Goal: Download file/media

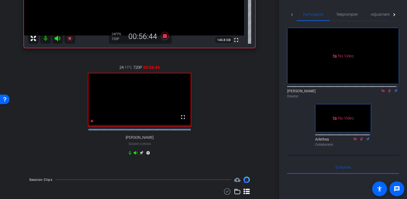
scroll to position [103, 0]
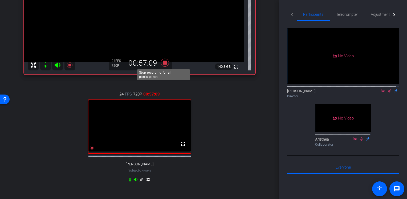
click at [165, 63] on icon at bounding box center [165, 63] width 8 height 8
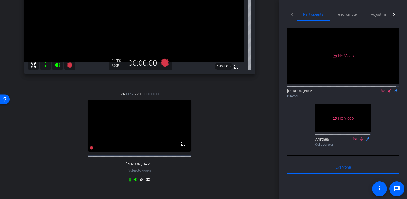
click at [388, 89] on icon at bounding box center [390, 91] width 4 height 4
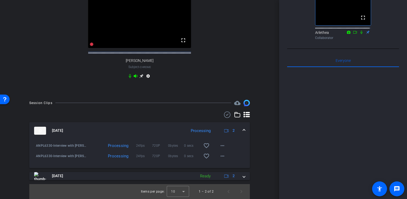
scroll to position [133, 0]
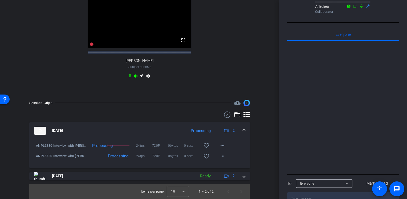
click at [319, 192] on textarea at bounding box center [343, 198] width 112 height 12
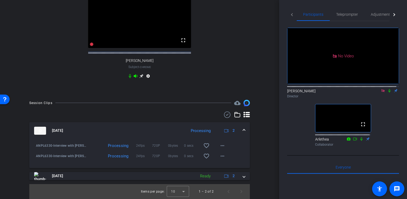
click at [388, 89] on icon at bounding box center [390, 91] width 4 height 4
click at [258, 131] on div "Session Clips cloud_upload [DATE] Processing 2 ANPL6330-Interview with [PERSON_…" at bounding box center [139, 149] width 253 height 99
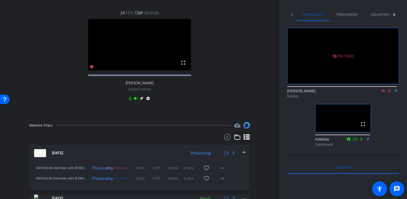
scroll to position [78, 0]
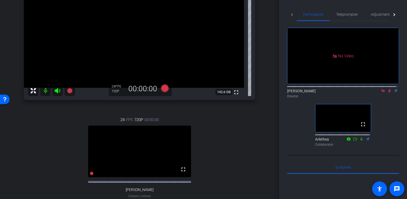
click at [388, 89] on icon at bounding box center [390, 91] width 4 height 4
click at [389, 89] on icon at bounding box center [390, 90] width 2 height 3
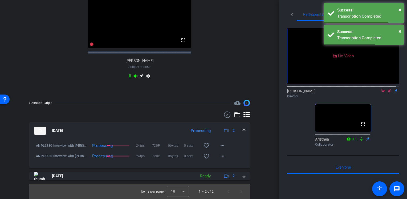
click at [389, 89] on icon at bounding box center [390, 90] width 3 height 3
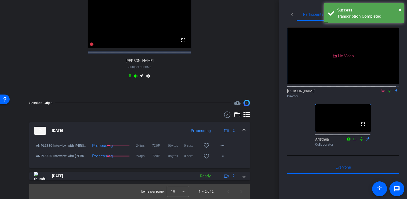
click at [387, 88] on mat-icon at bounding box center [390, 90] width 6 height 5
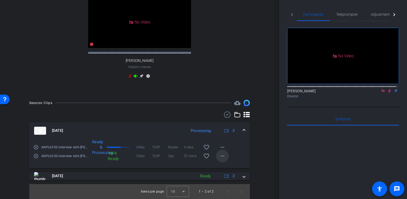
click at [224, 157] on span at bounding box center [222, 156] width 13 height 13
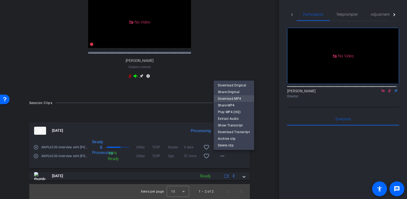
click at [236, 99] on span "Download MP4" at bounding box center [234, 98] width 32 height 6
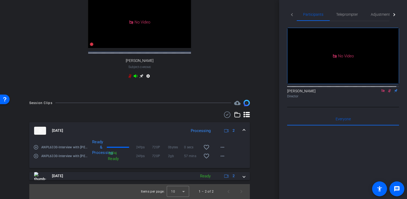
click at [262, 161] on div "Session Clips cloud_upload [DATE] Processing 2 play_circle_outline ANPL6330-Int…" at bounding box center [139, 149] width 253 height 99
click at [220, 147] on mat-icon "more_horiz" at bounding box center [222, 145] width 6 height 6
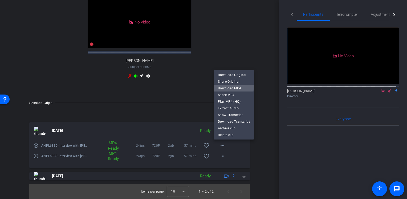
click at [229, 86] on span "Download MP4" at bounding box center [234, 88] width 32 height 6
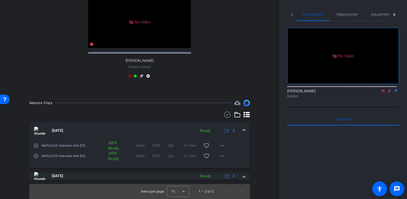
click at [339, 181] on div at bounding box center [343, 192] width 112 height 132
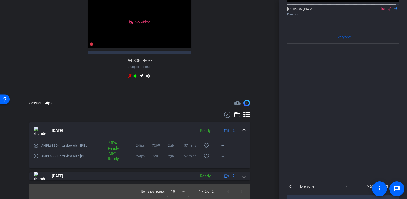
click at [334, 195] on textarea at bounding box center [343, 201] width 112 height 12
type textarea "Okay I think we're good to go!"
